Goal: Task Accomplishment & Management: Manage account settings

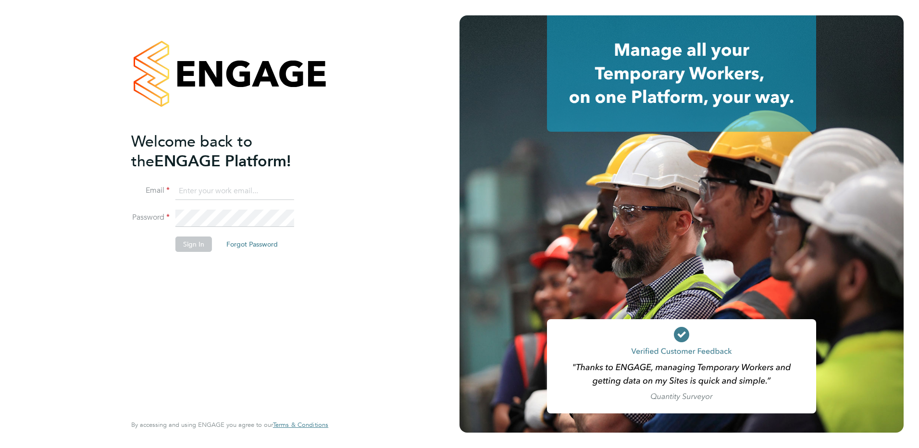
type input "[PERSON_NAME][EMAIL_ADDRESS][PERSON_NAME][DOMAIN_NAME]"
click at [196, 244] on button "Sign In" at bounding box center [193, 244] width 37 height 15
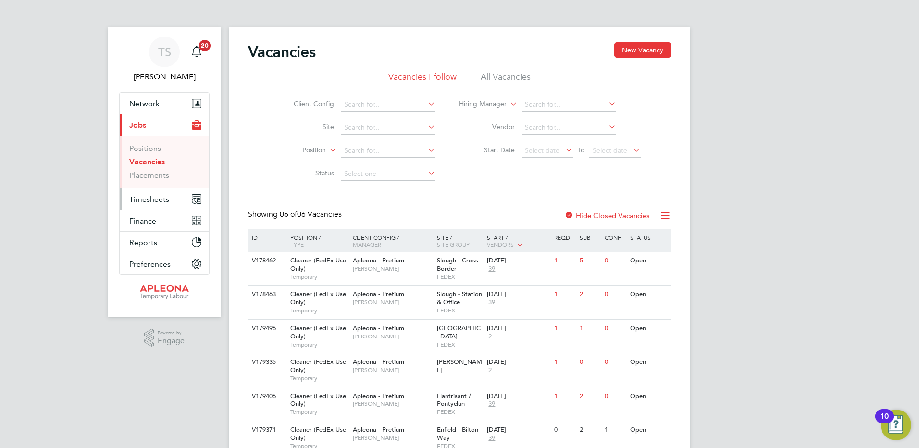
click at [150, 200] on span "Timesheets" at bounding box center [149, 199] width 40 height 9
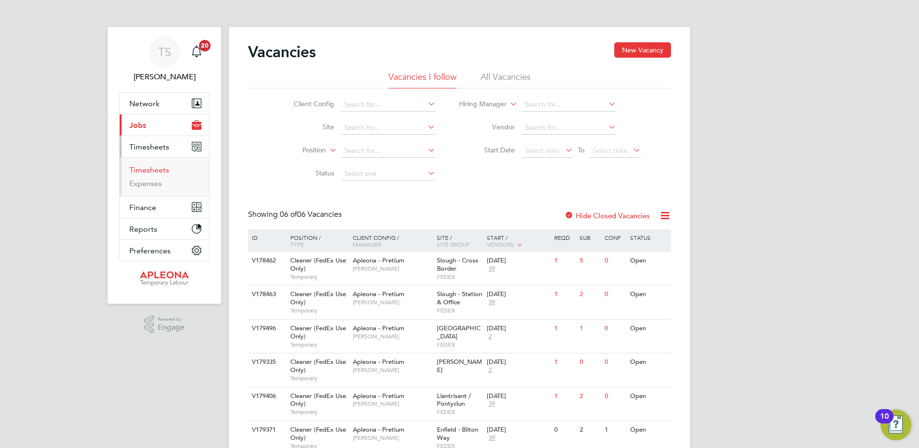
click at [143, 169] on link "Timesheets" at bounding box center [149, 169] width 40 height 9
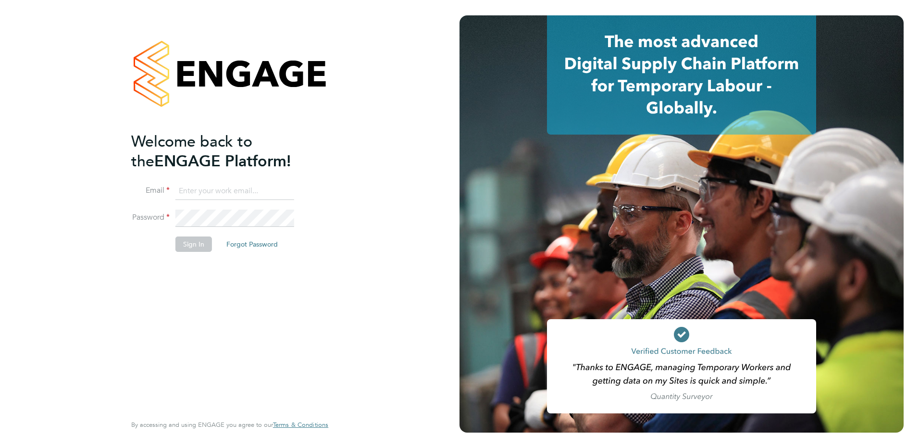
type input "[PERSON_NAME][EMAIL_ADDRESS][PERSON_NAME][DOMAIN_NAME]"
click at [199, 248] on button "Sign In" at bounding box center [193, 244] width 37 height 15
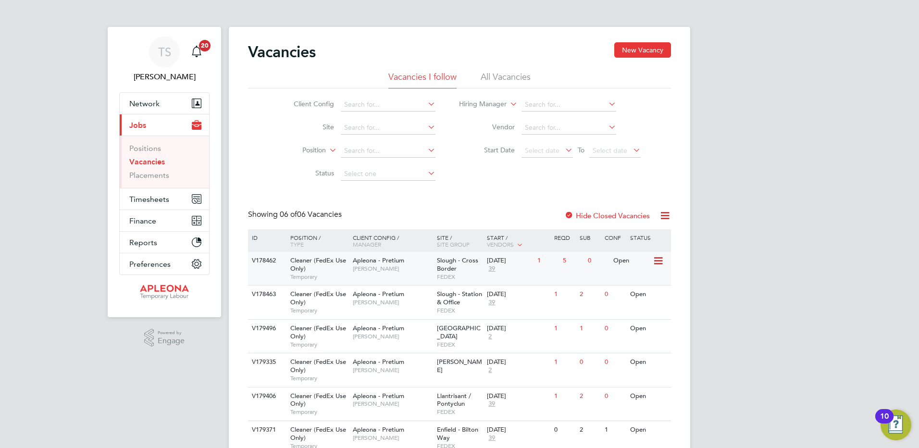
click at [464, 276] on span "FEDEX" at bounding box center [460, 277] width 46 height 8
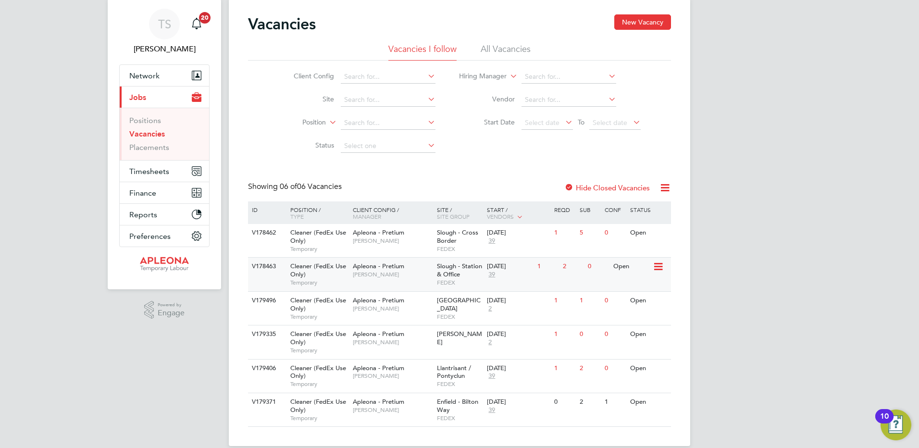
scroll to position [41, 0]
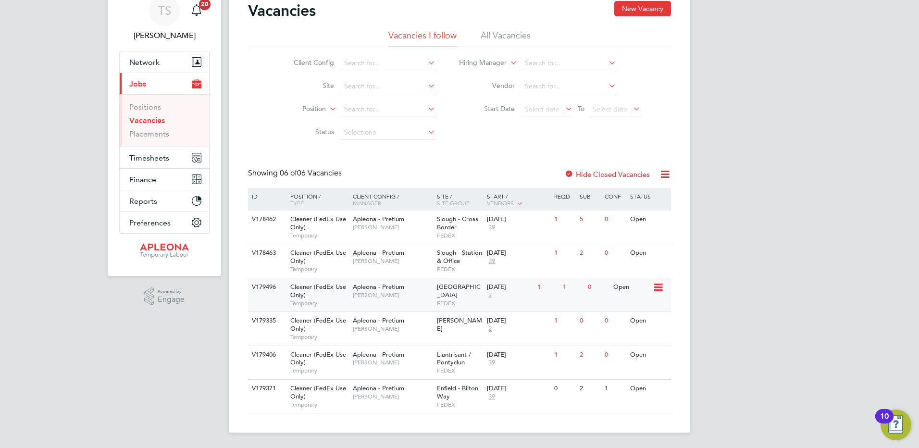
click at [663, 288] on icon at bounding box center [658, 288] width 10 height 12
click at [638, 313] on li "View Details" at bounding box center [634, 309] width 56 height 13
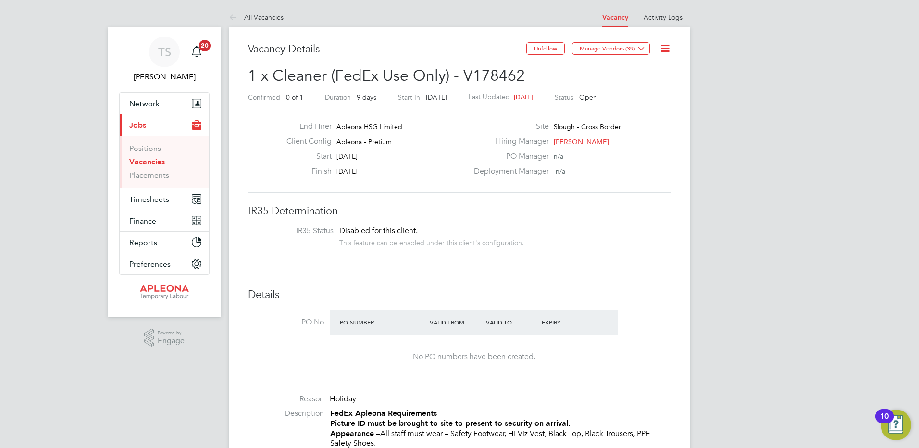
click at [140, 161] on link "Vacancies" at bounding box center [147, 161] width 36 height 9
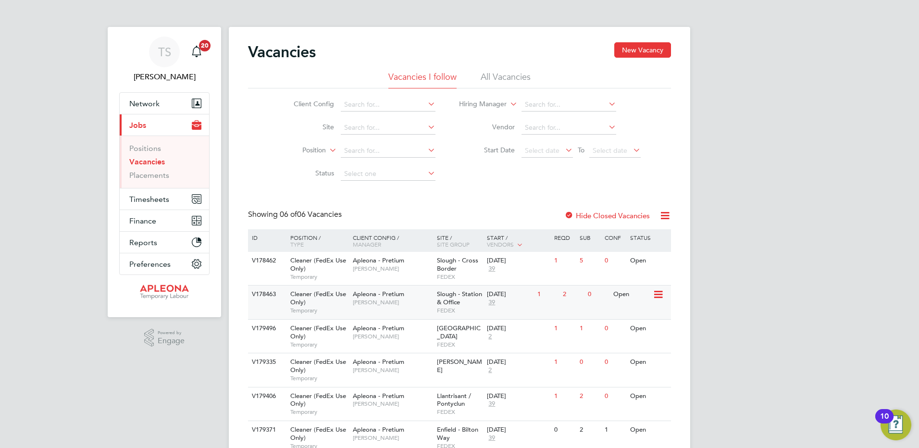
click at [450, 299] on span "Slough - Station & Office" at bounding box center [459, 298] width 45 height 16
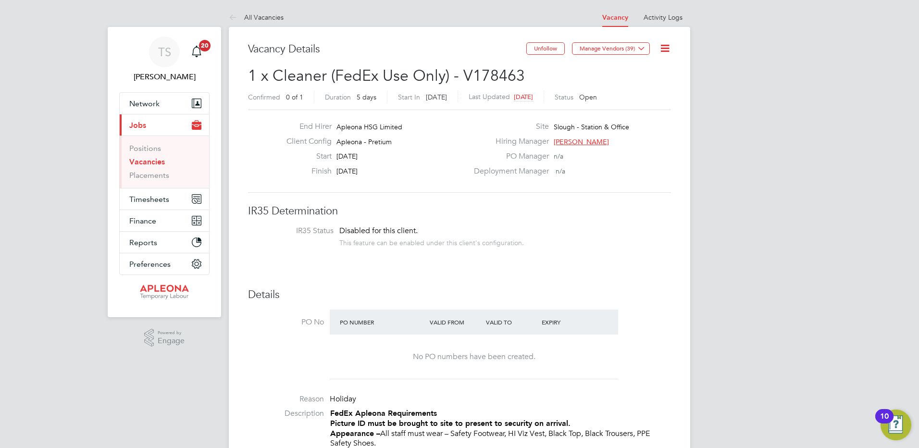
click at [133, 162] on link "Vacancies" at bounding box center [147, 161] width 36 height 9
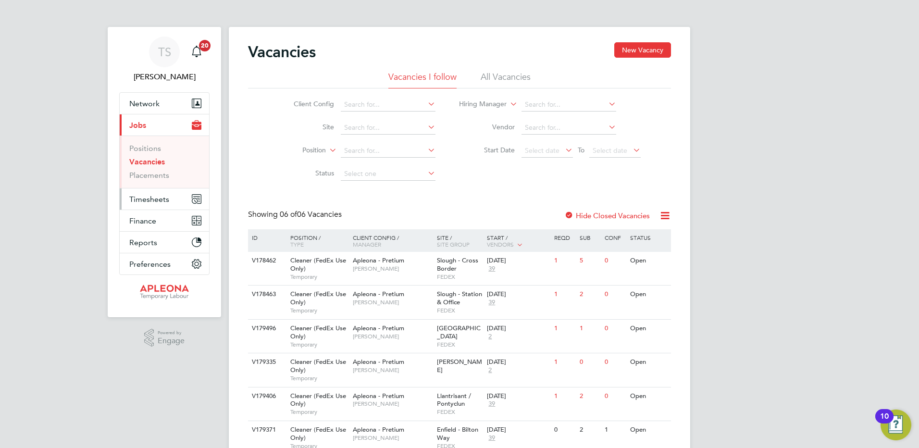
click at [142, 200] on span "Timesheets" at bounding box center [149, 199] width 40 height 9
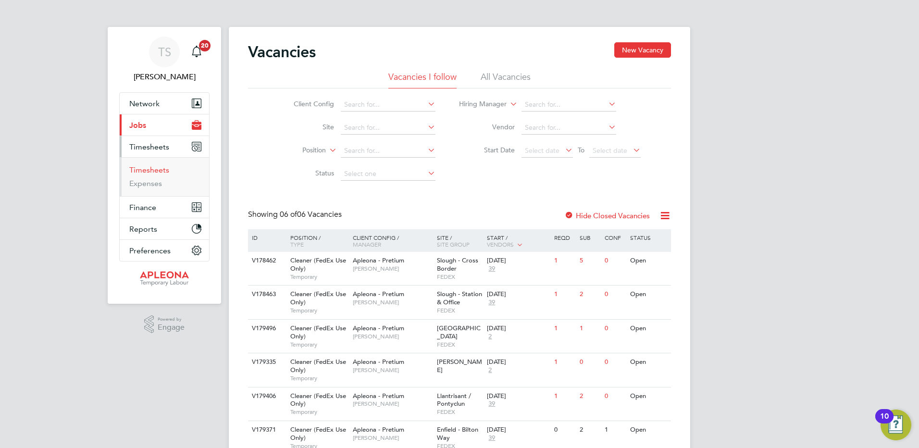
click at [137, 173] on link "Timesheets" at bounding box center [149, 169] width 40 height 9
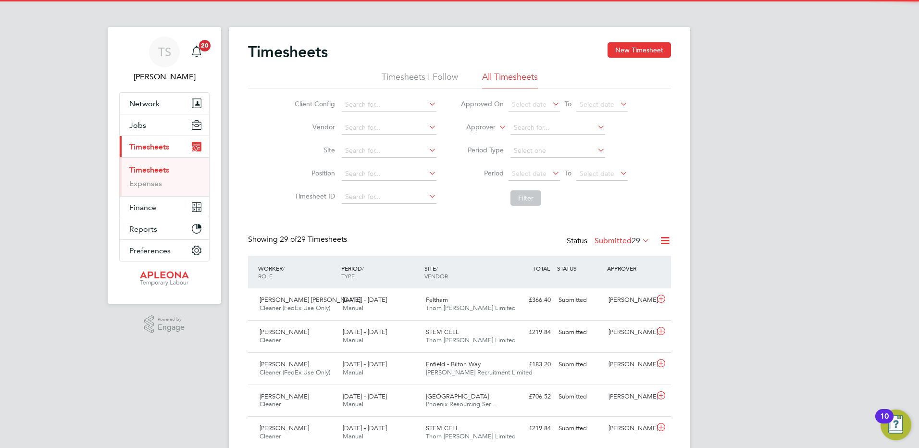
scroll to position [25, 84]
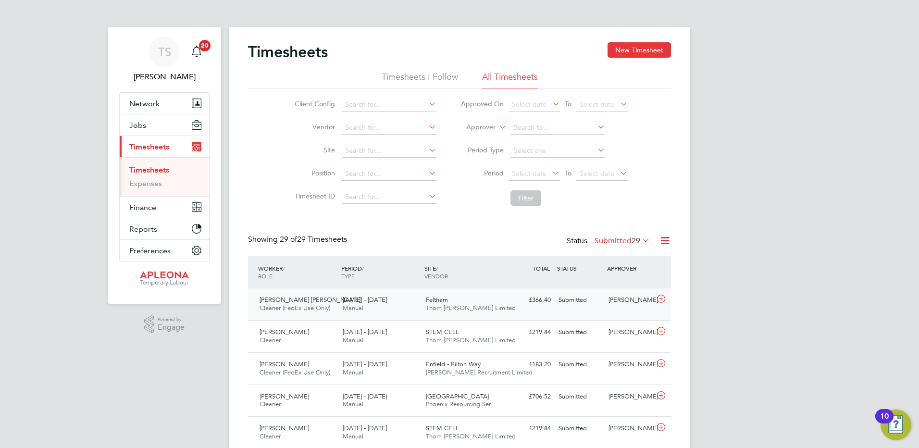
click at [658, 300] on icon at bounding box center [661, 299] width 12 height 8
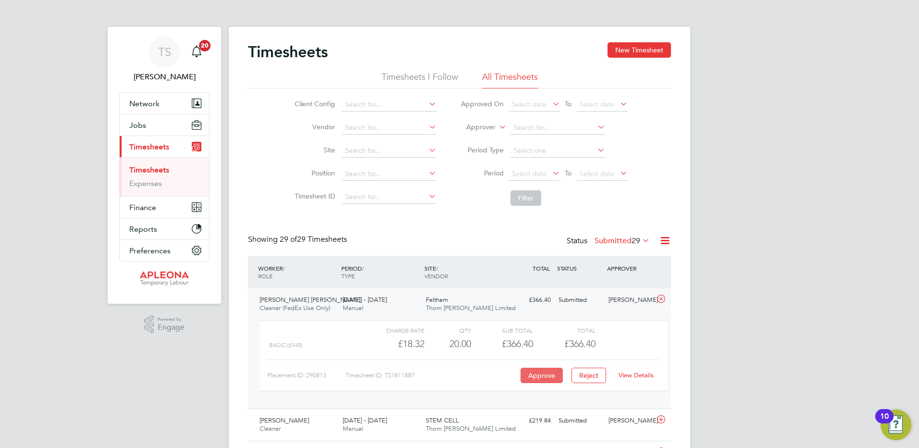
click at [539, 377] on button "Approve" at bounding box center [542, 375] width 42 height 15
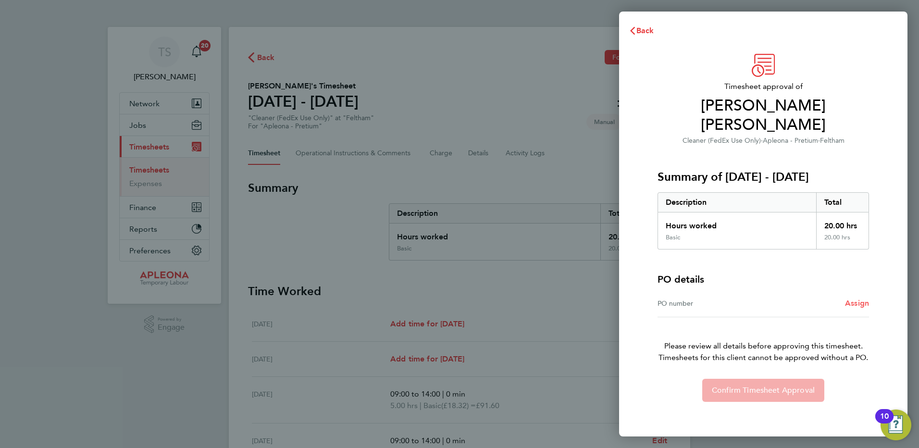
click at [850, 298] on link "Assign" at bounding box center [857, 304] width 24 height 12
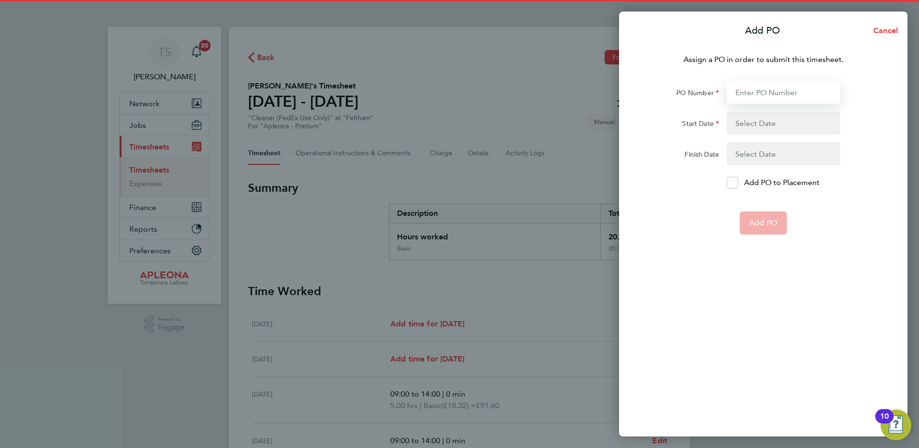
click at [783, 94] on input "PO Number" at bounding box center [783, 92] width 113 height 23
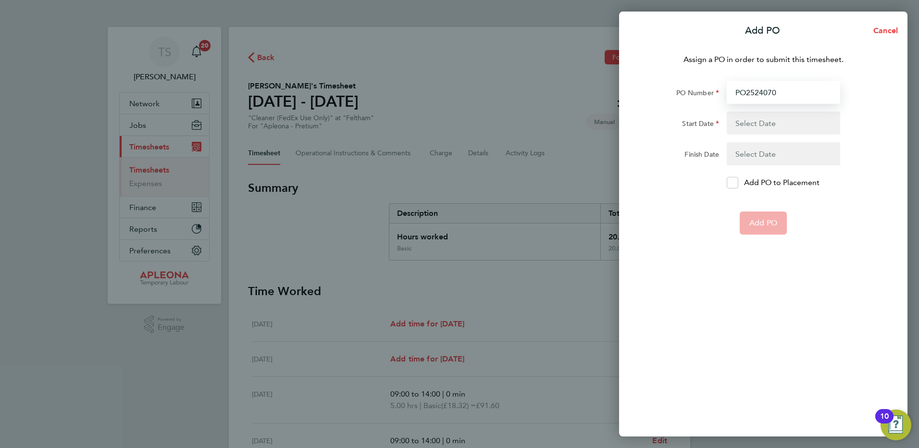
type input "PO2524070"
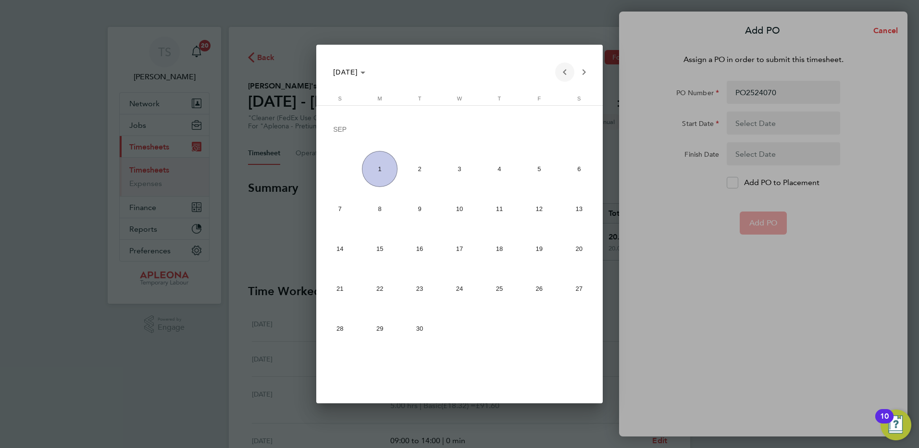
click at [563, 73] on span "Previous month" at bounding box center [564, 72] width 19 height 19
click at [575, 252] on span "23" at bounding box center [579, 251] width 36 height 36
type input "23 Aug 25"
click at [566, 72] on span "Previous month" at bounding box center [564, 72] width 19 height 19
drag, startPoint x: 539, startPoint y: 294, endPoint x: 638, endPoint y: 252, distance: 107.5
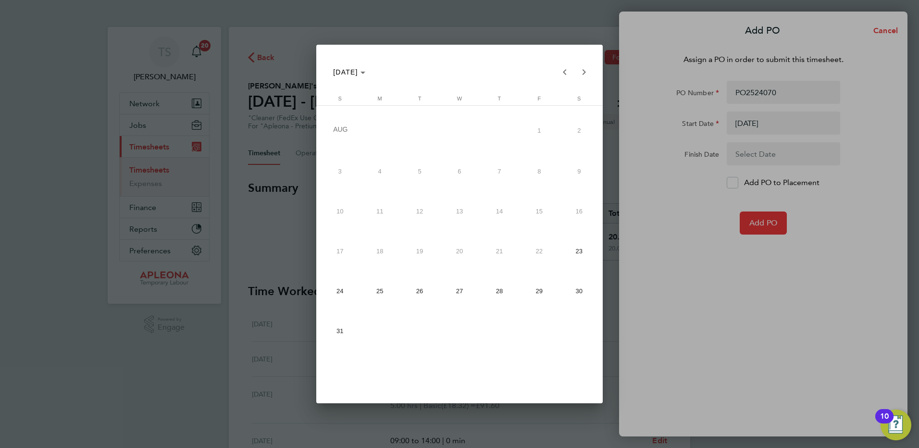
click at [541, 293] on span "29" at bounding box center [540, 291] width 36 height 36
type input "29 Aug 25"
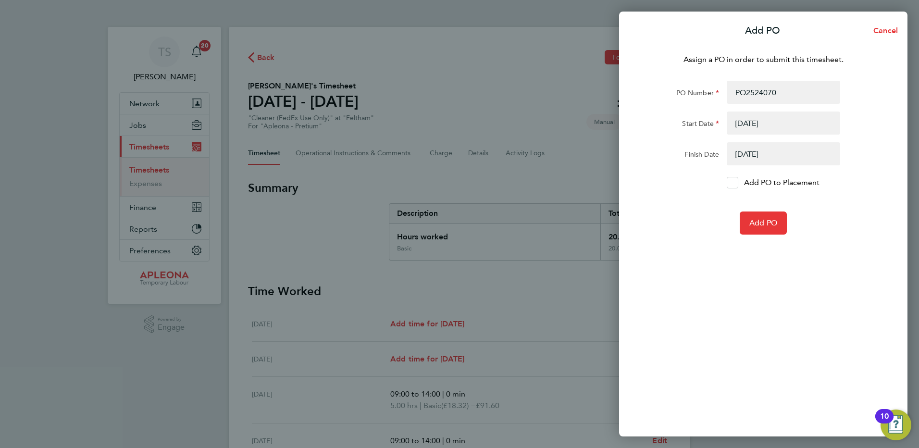
click at [731, 184] on icon at bounding box center [732, 183] width 7 height 6
click at [736, 183] on input "Add PO to Placement" at bounding box center [736, 183] width 0 height 0
click at [766, 228] on button "Add PO" at bounding box center [763, 223] width 47 height 23
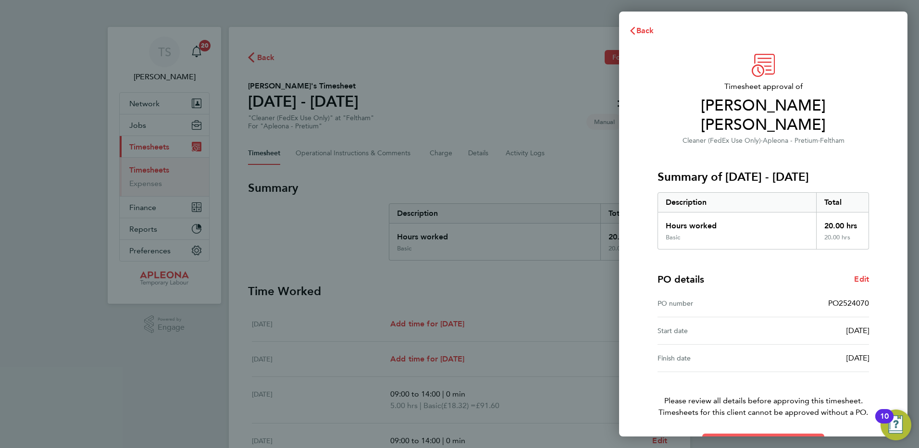
drag, startPoint x: 759, startPoint y: 423, endPoint x: 749, endPoint y: 422, distance: 9.7
click at [759, 440] on span "Confirm Timesheet Approval" at bounding box center [763, 445] width 103 height 10
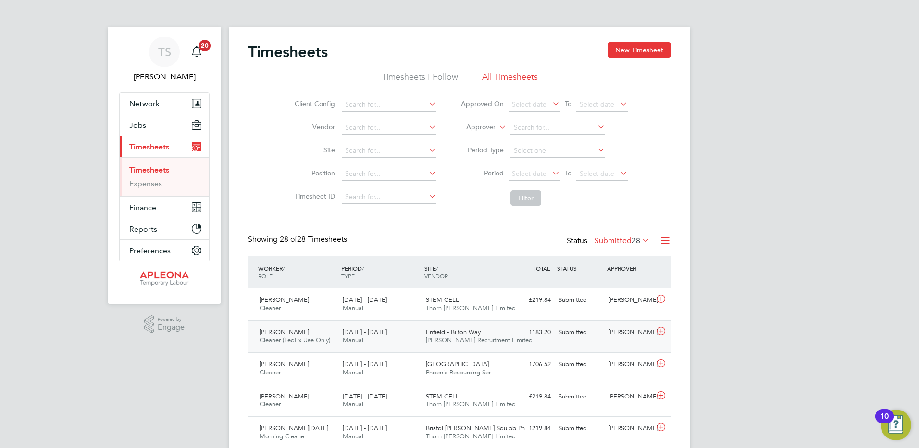
click at [661, 331] on icon at bounding box center [661, 331] width 12 height 8
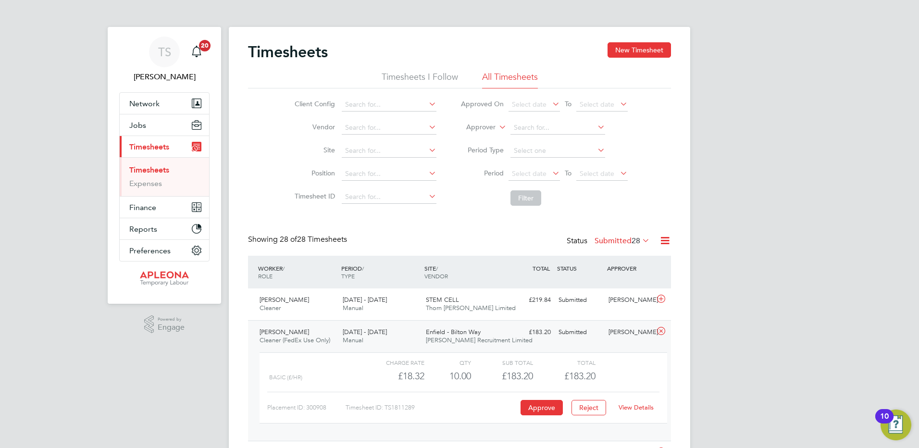
click at [642, 408] on link "View Details" at bounding box center [636, 407] width 35 height 8
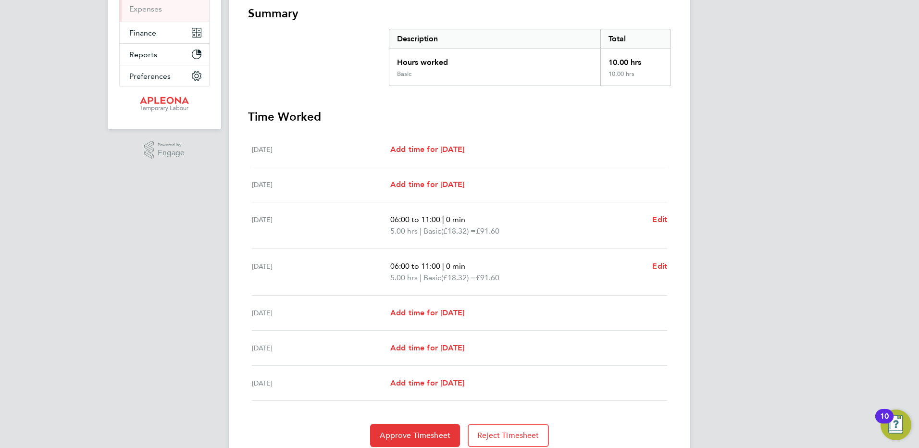
scroll to position [212, 0]
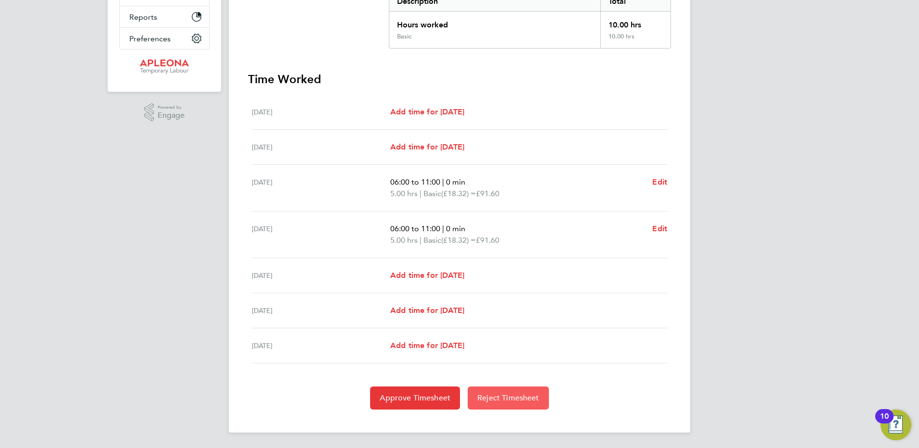
click at [520, 401] on span "Reject Timesheet" at bounding box center [508, 398] width 62 height 10
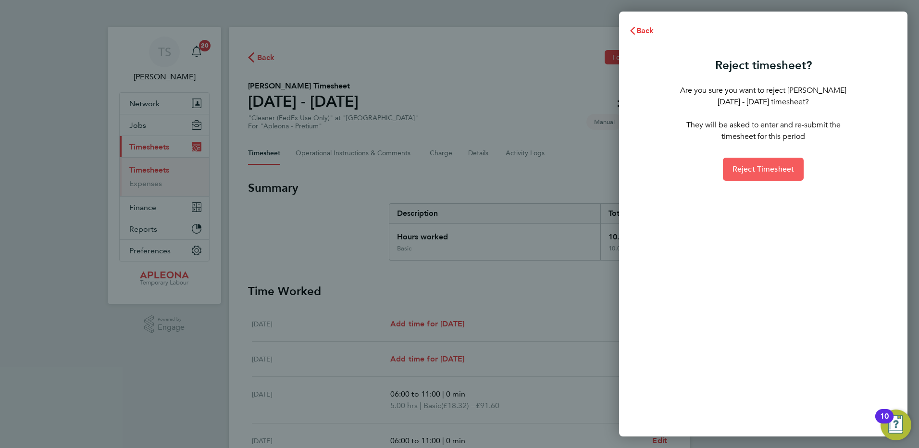
click at [770, 169] on span "Reject Timesheet" at bounding box center [764, 169] width 62 height 10
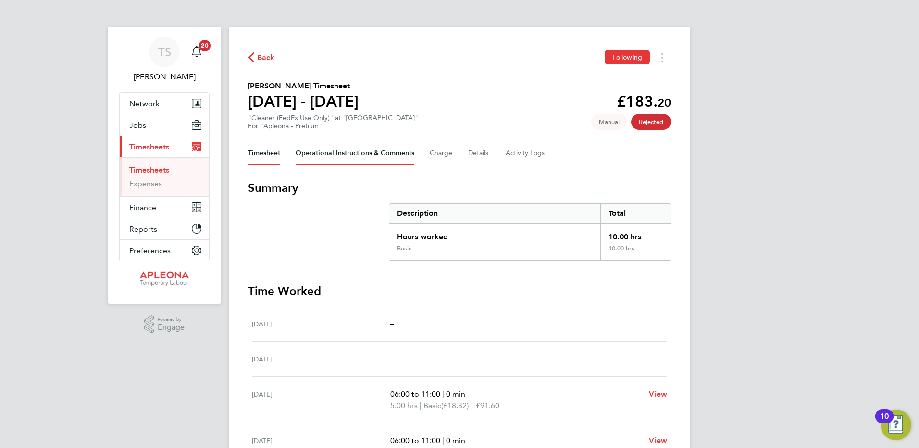
click at [349, 154] on Comments-tab "Operational Instructions & Comments" at bounding box center [355, 153] width 119 height 23
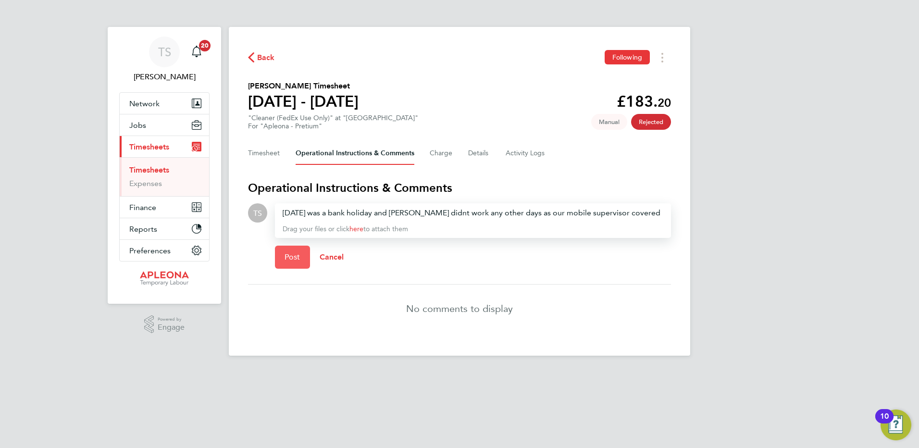
click at [296, 255] on span "Post" at bounding box center [293, 257] width 16 height 10
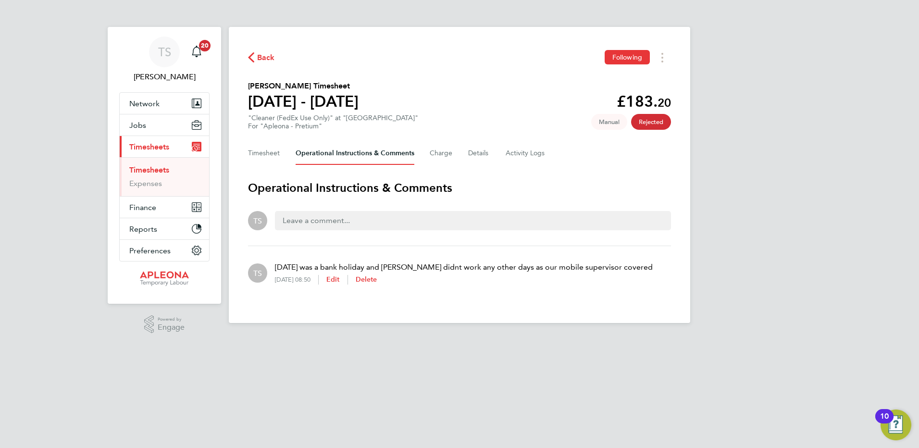
click at [151, 167] on link "Timesheets" at bounding box center [149, 169] width 40 height 9
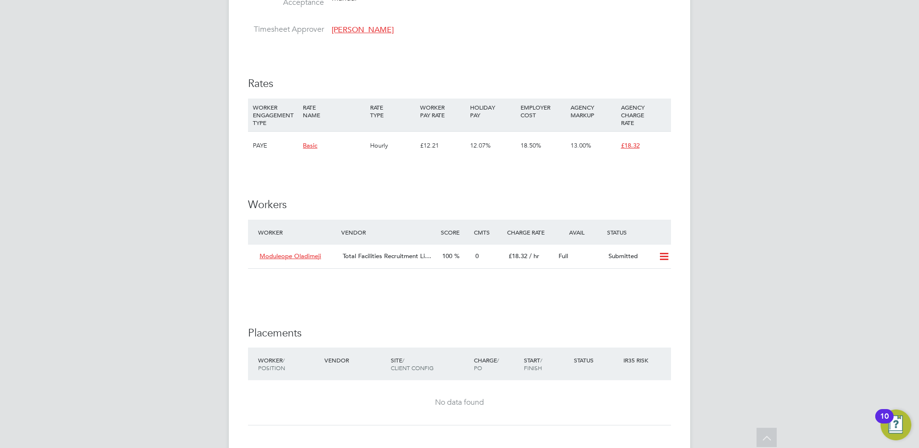
scroll to position [769, 0]
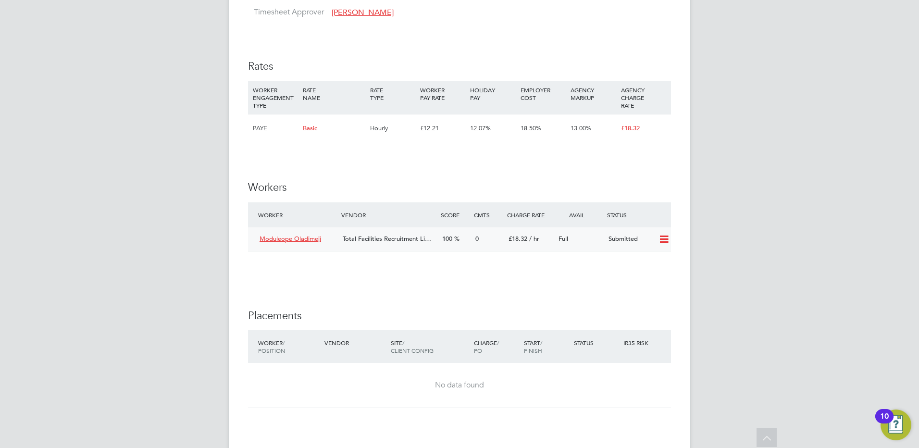
click at [662, 243] on icon at bounding box center [664, 240] width 12 height 8
click at [645, 270] on li "Offer" at bounding box center [652, 269] width 34 height 13
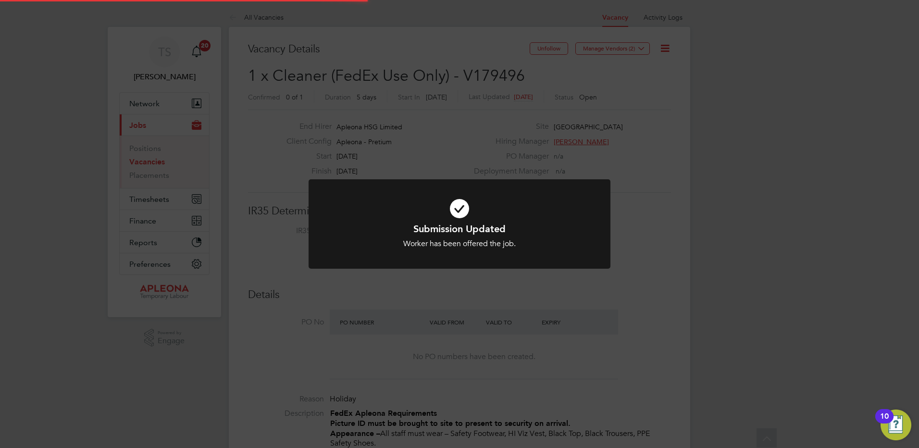
scroll to position [28, 67]
click at [642, 301] on div "Submission Updated Worker has been offered the job. Cancel Okay" at bounding box center [459, 224] width 919 height 448
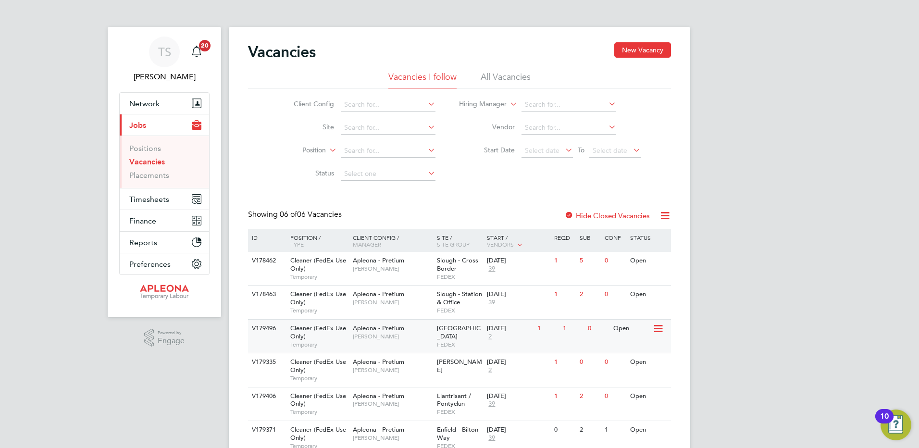
click at [661, 328] on icon at bounding box center [658, 329] width 10 height 12
click at [643, 377] on li "Update Status" at bounding box center [634, 377] width 56 height 13
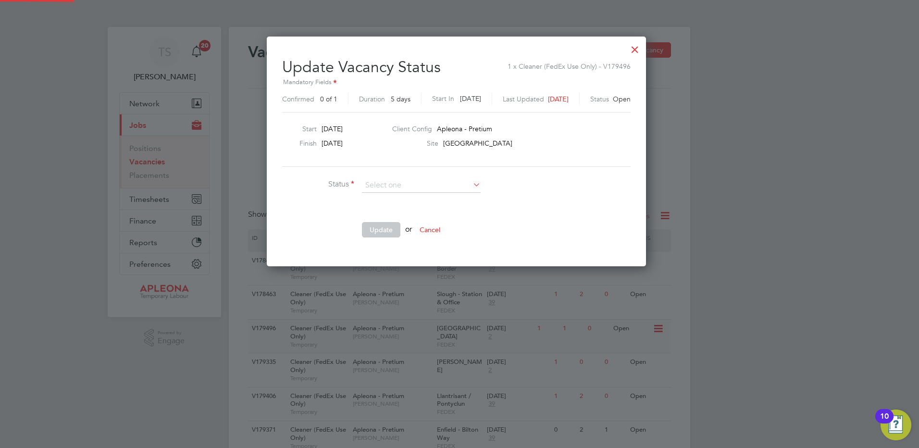
scroll to position [229, 385]
click at [382, 196] on li "Completed" at bounding box center [422, 198] width 120 height 13
type input "Completed"
click at [381, 235] on button "Update" at bounding box center [381, 229] width 38 height 15
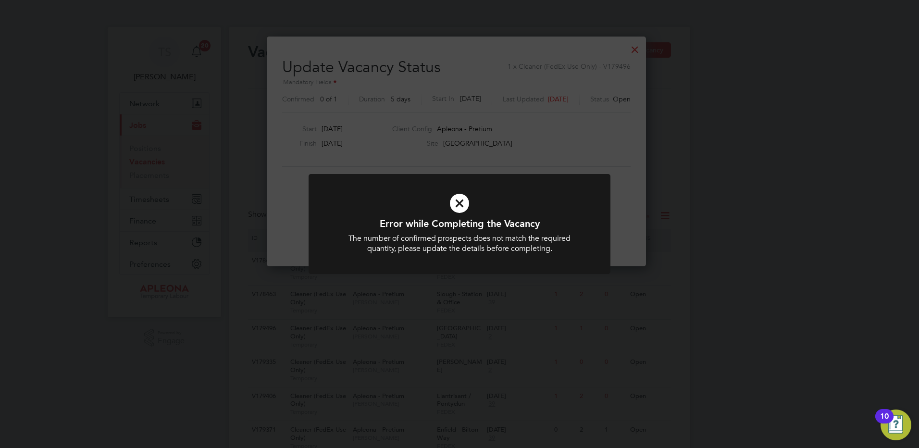
click at [509, 149] on div "Error while Completing the Vacancy The number of confirmed prospects does not m…" at bounding box center [459, 224] width 919 height 448
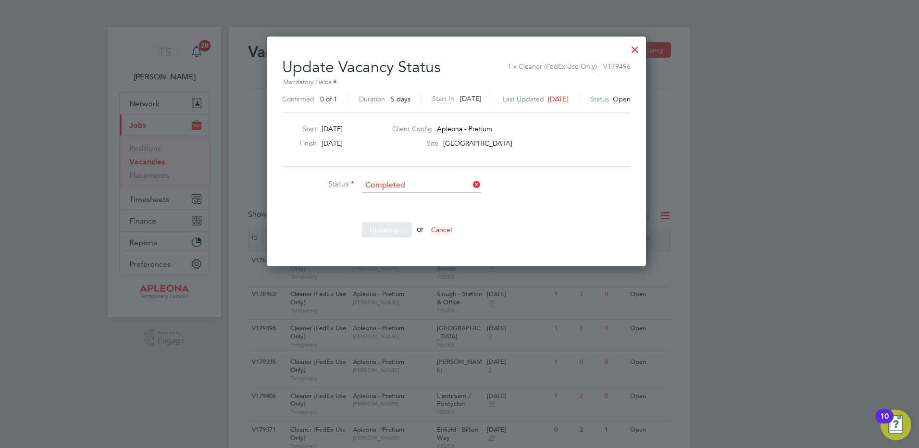
click at [641, 47] on div "Sorry, we are having problems connecting to our services." at bounding box center [460, 250] width 462 height 447
click at [642, 49] on div at bounding box center [634, 46] width 17 height 17
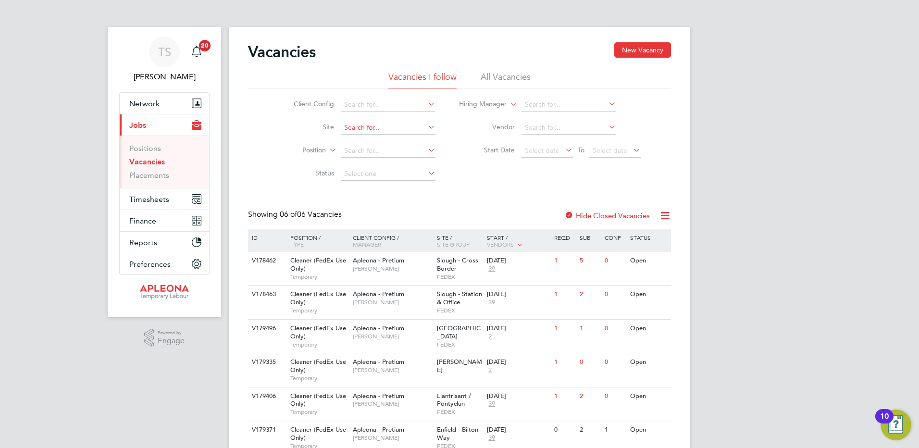
click at [354, 132] on input at bounding box center [388, 127] width 95 height 13
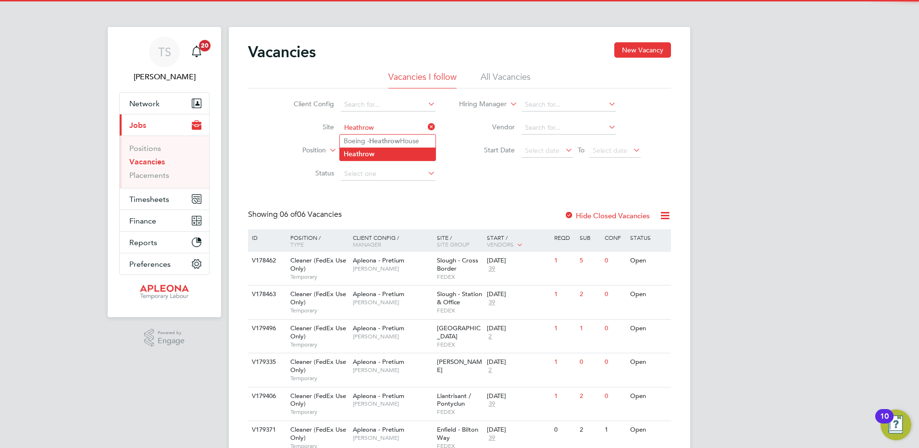
type input "Heathrow"
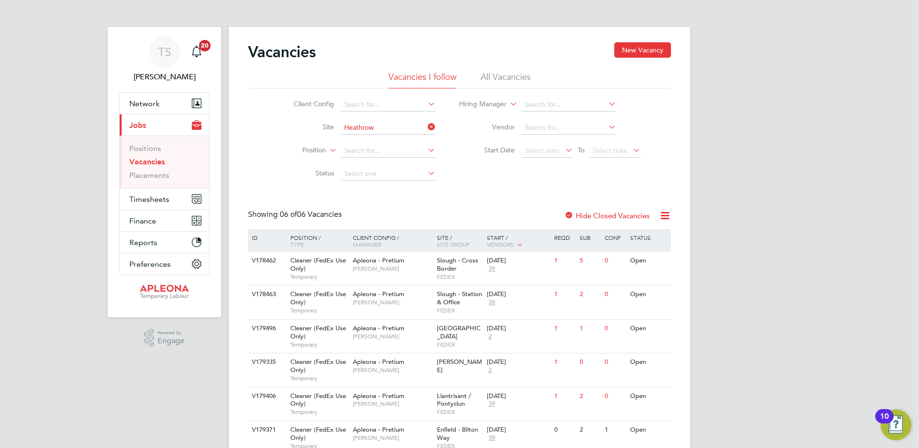
click at [357, 156] on b "Heathrow" at bounding box center [359, 154] width 31 height 8
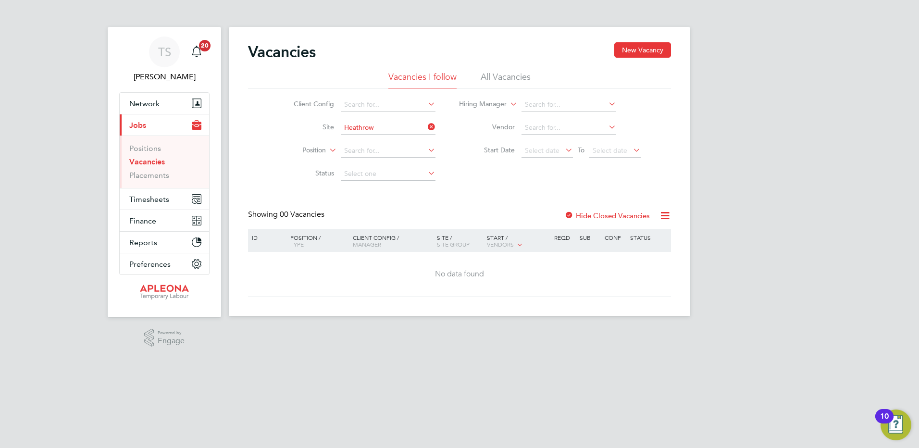
click at [604, 216] on label "Hide Closed Vacancies" at bounding box center [607, 215] width 86 height 9
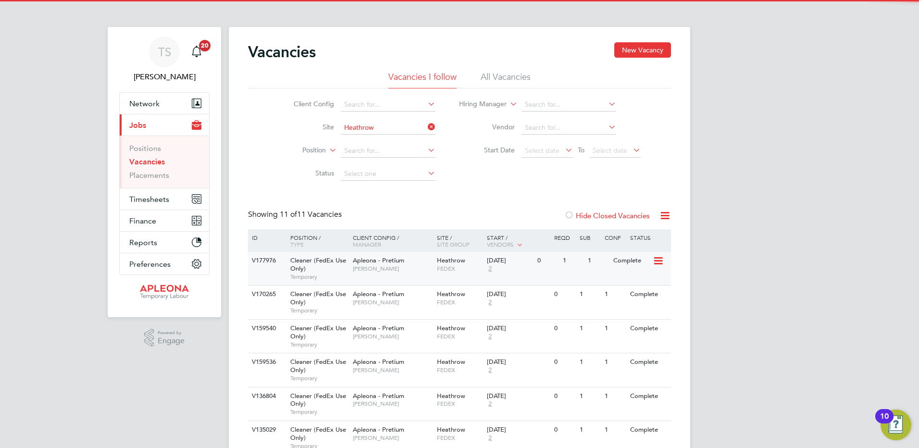
click at [460, 266] on span "FEDEX" at bounding box center [460, 269] width 46 height 8
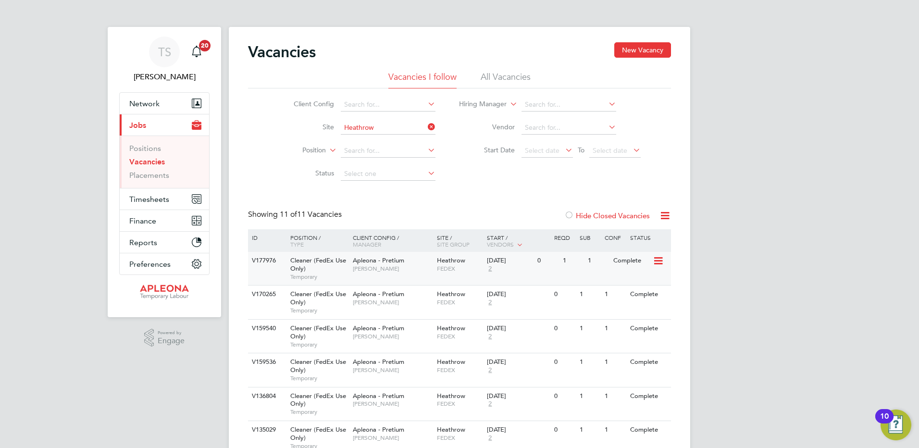
click at [497, 267] on div "26 Aug 2025 2" at bounding box center [510, 265] width 50 height 26
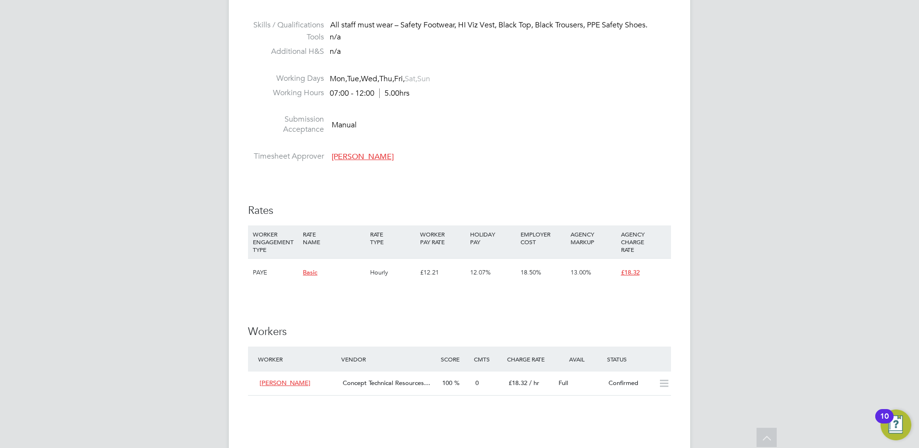
scroll to position [673, 0]
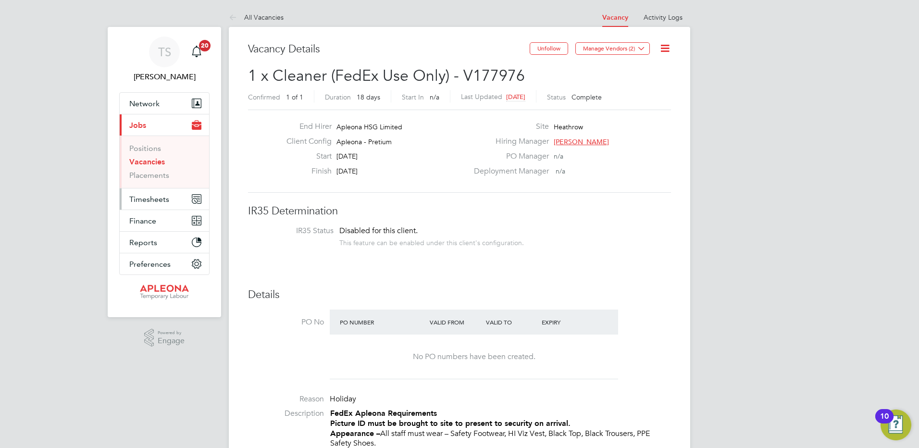
click at [145, 201] on span "Timesheets" at bounding box center [149, 199] width 40 height 9
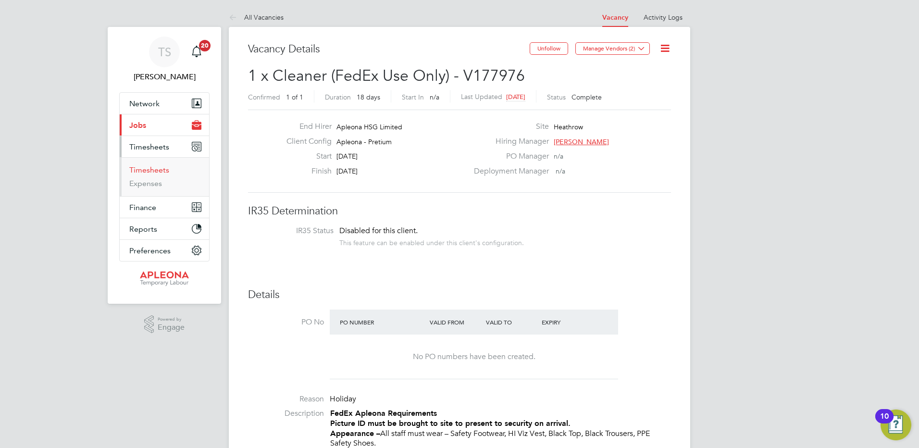
click at [146, 171] on link "Timesheets" at bounding box center [149, 169] width 40 height 9
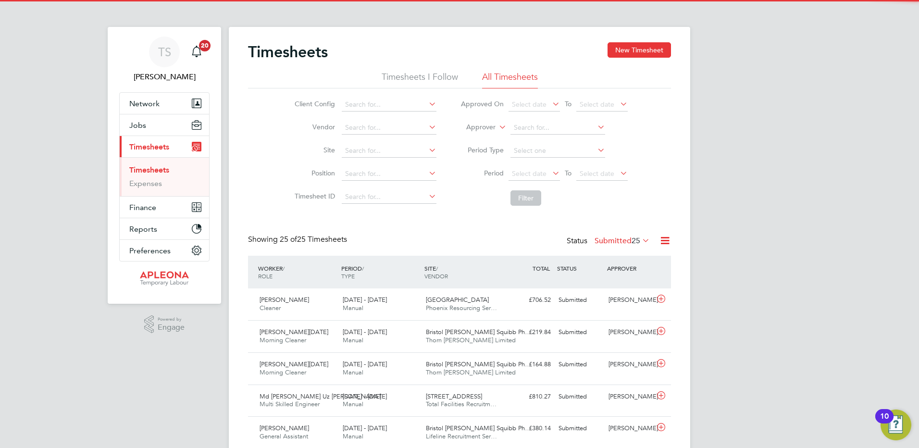
scroll to position [25, 84]
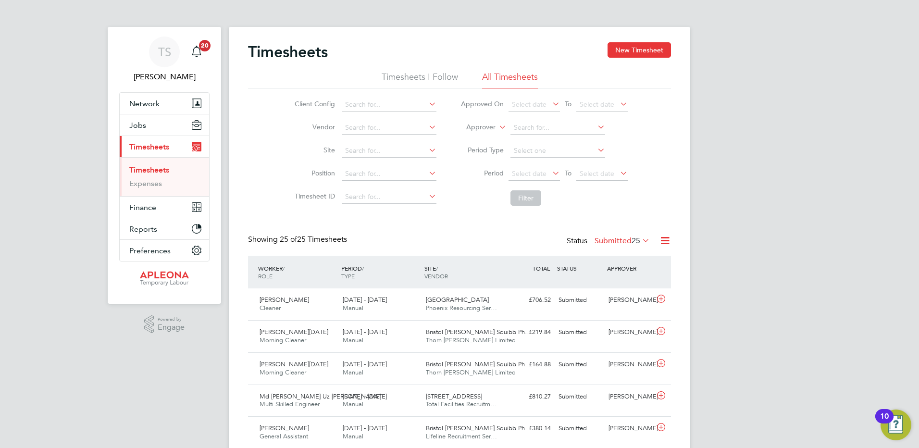
click at [613, 239] on label "Submitted 25" at bounding box center [622, 241] width 55 height 10
click at [609, 298] on li "Approved" at bounding box center [606, 298] width 44 height 13
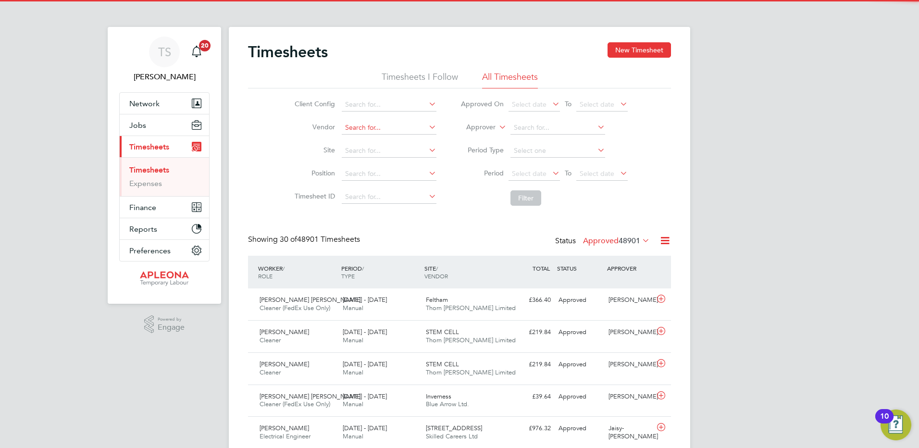
click at [348, 126] on input at bounding box center [389, 127] width 95 height 13
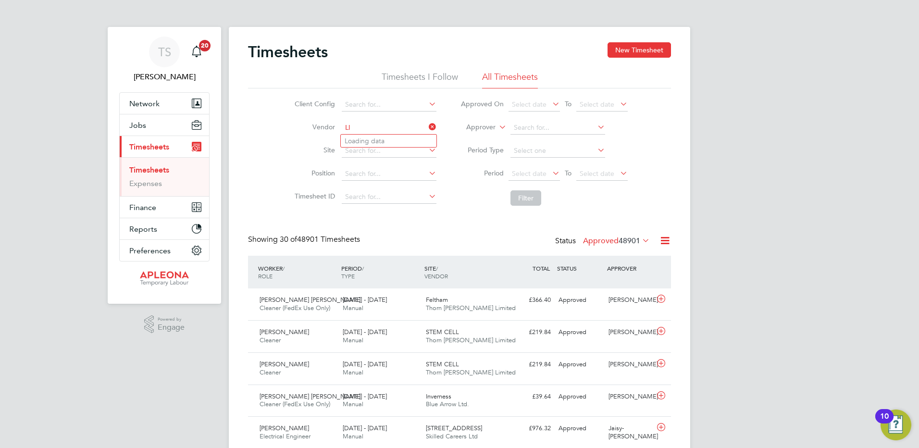
type input "L"
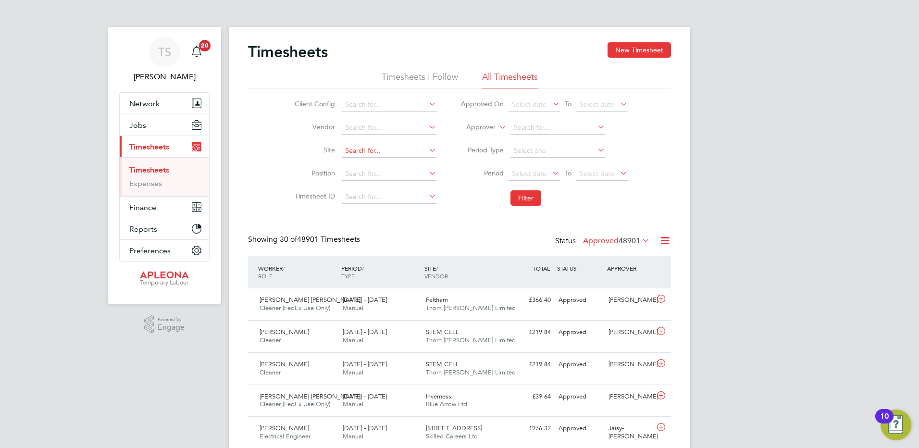
click at [356, 149] on input at bounding box center [389, 150] width 95 height 13
click at [366, 163] on li "Llantri sant / Pontyclun" at bounding box center [389, 164] width 96 height 13
type input "Llantrisant / Pontyclun"
click at [523, 199] on button "Filter" at bounding box center [526, 197] width 31 height 15
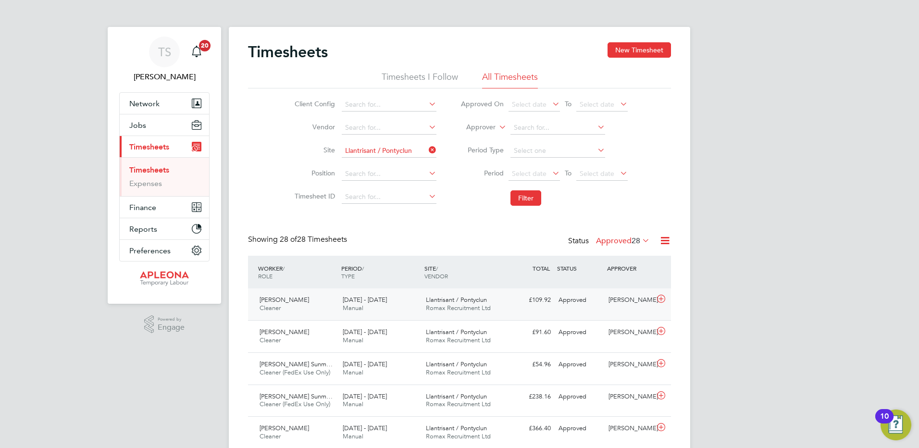
click at [662, 300] on icon at bounding box center [661, 299] width 12 height 8
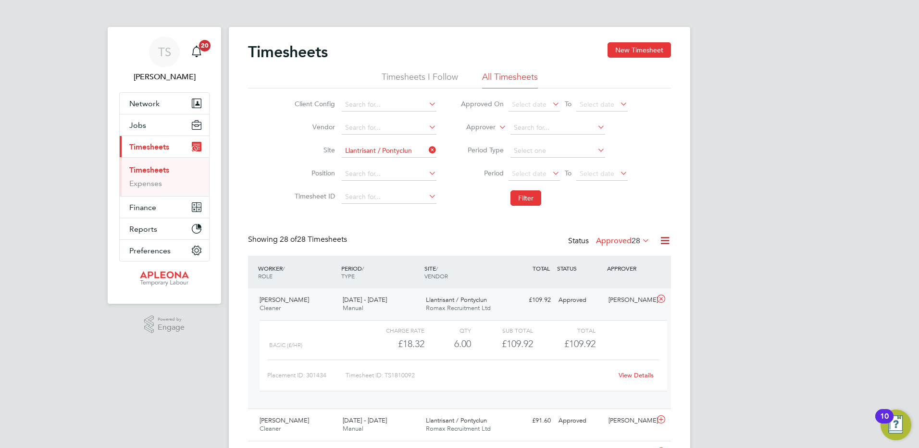
click at [635, 373] on link "View Details" at bounding box center [636, 375] width 35 height 8
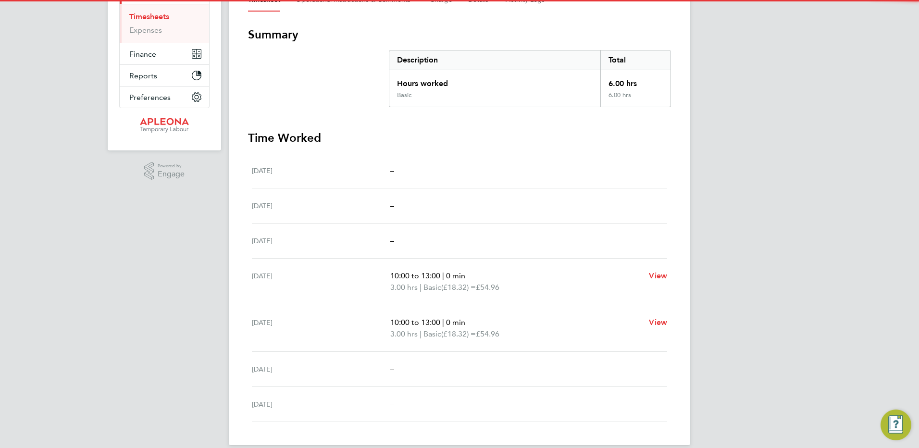
scroll to position [166, 0]
